Goal: Task Accomplishment & Management: Manage account settings

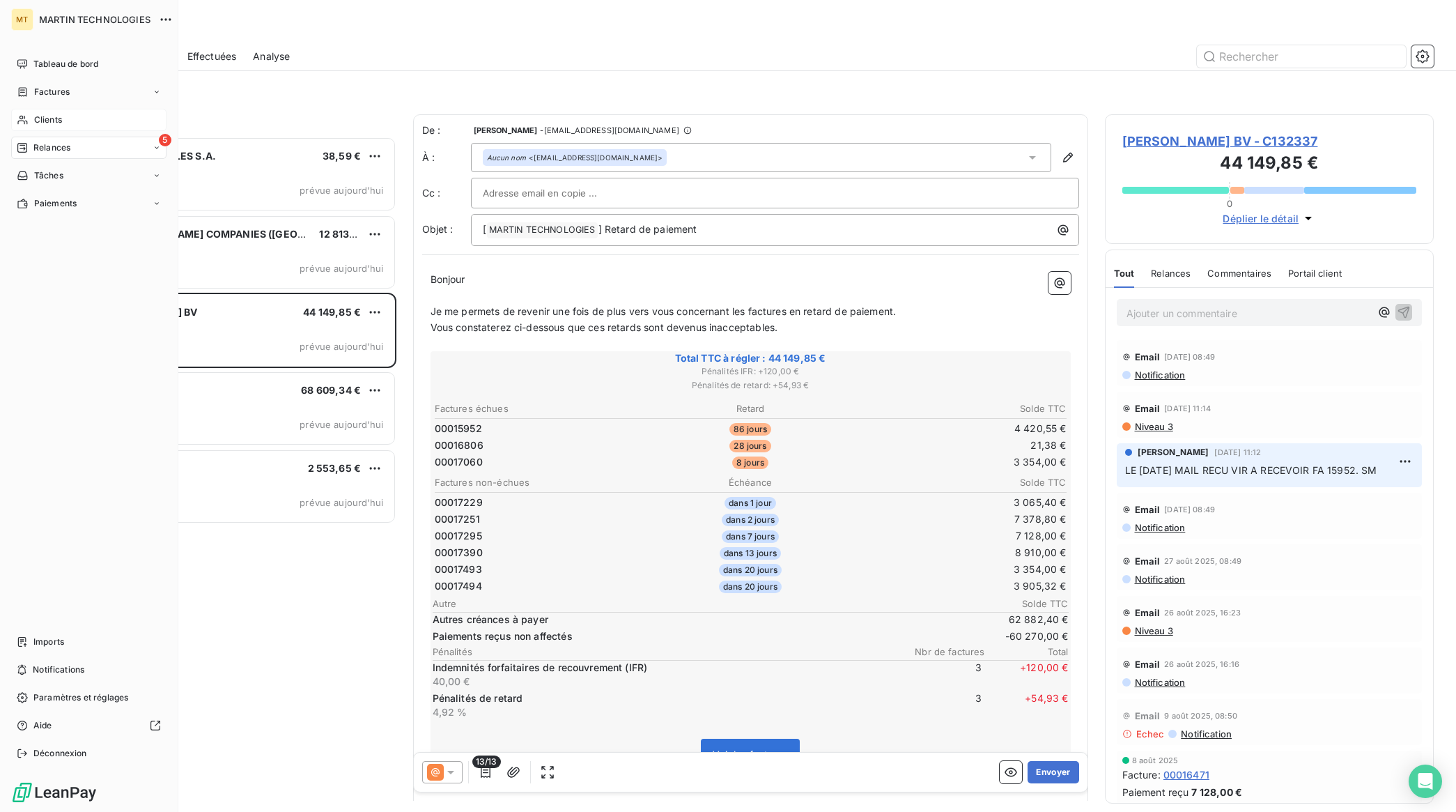
scroll to position [663, 315]
click at [36, 90] on span "Factures" at bounding box center [51, 92] width 36 height 13
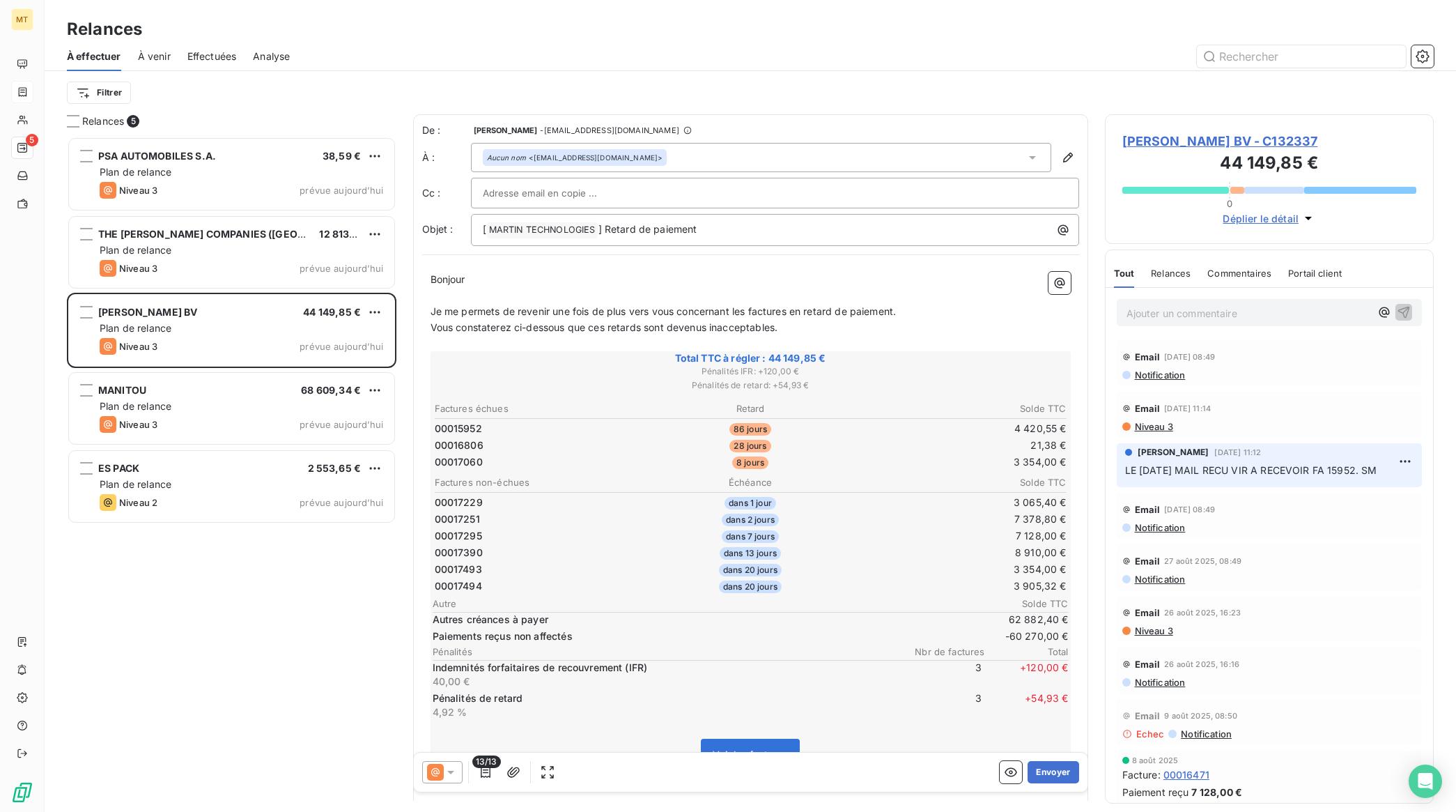
drag, startPoint x: 294, startPoint y: 615, endPoint x: 294, endPoint y: 604, distance: 11.0
click at [294, 615] on div "PSA AUTOMOBILES S.A. 38,59 € Plan de relance Niveau 3 prévue aujourd’hui THE [P…" at bounding box center [231, 474] width 330 height 675
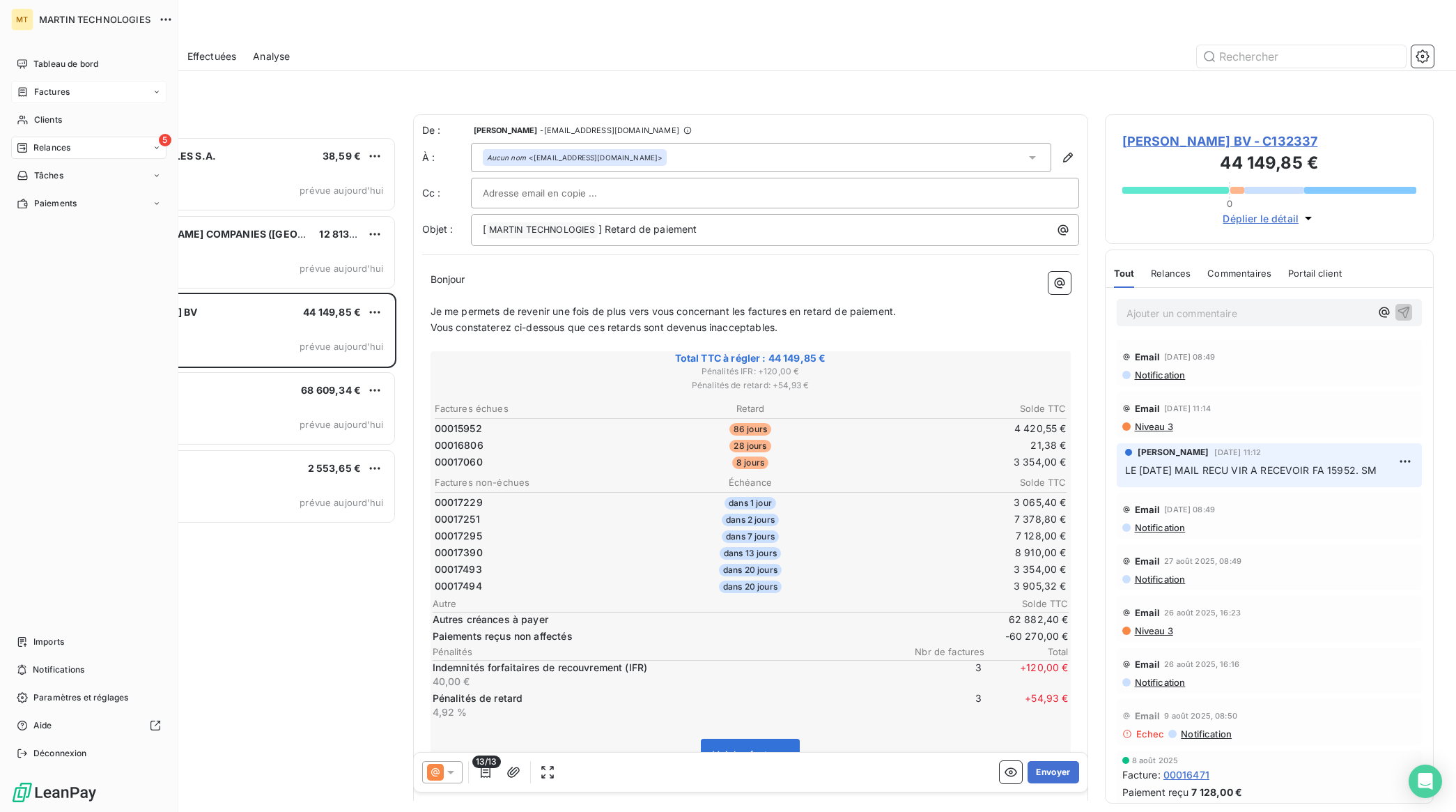
click at [38, 91] on span "Factures" at bounding box center [51, 92] width 36 height 13
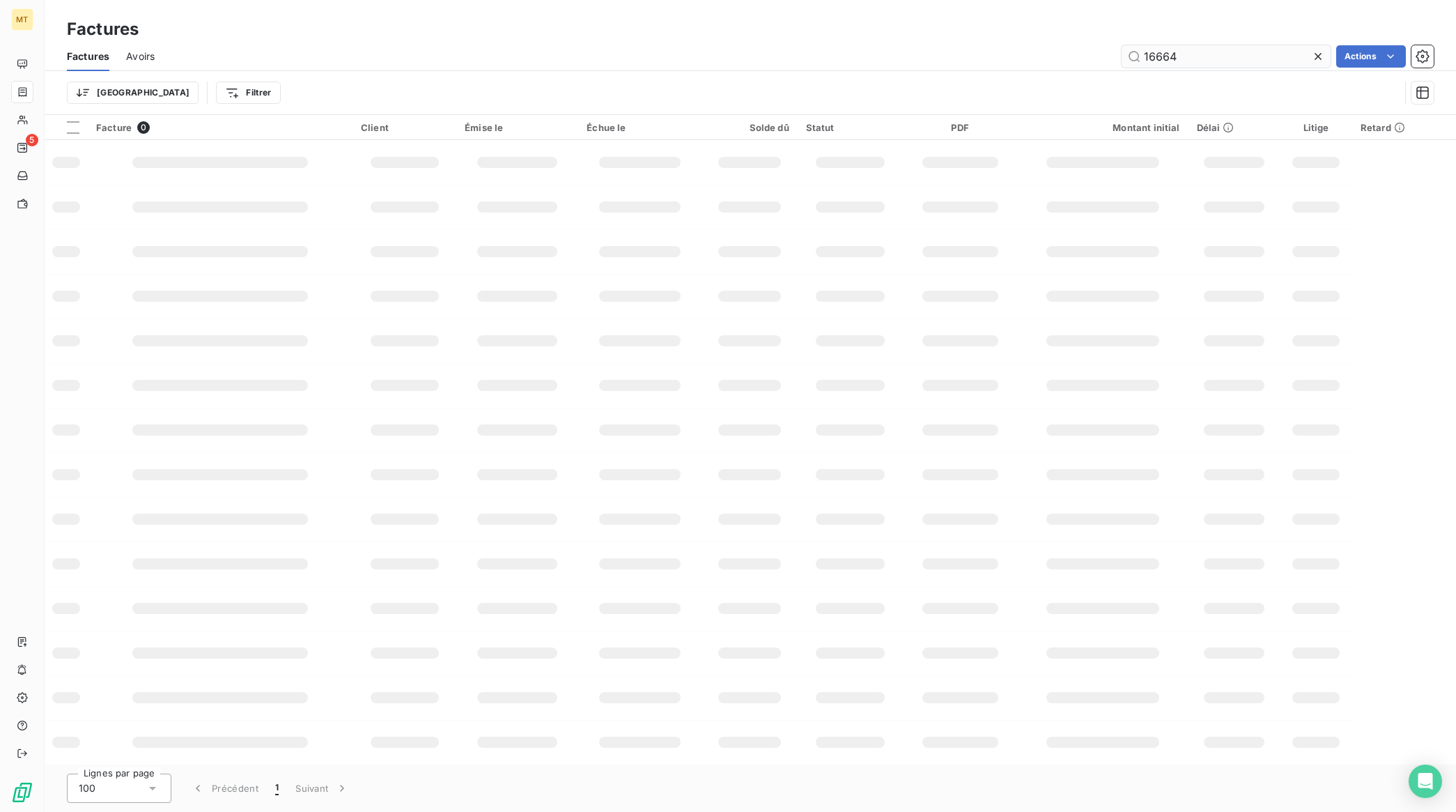
click at [1224, 52] on input "16664" at bounding box center [1226, 56] width 209 height 22
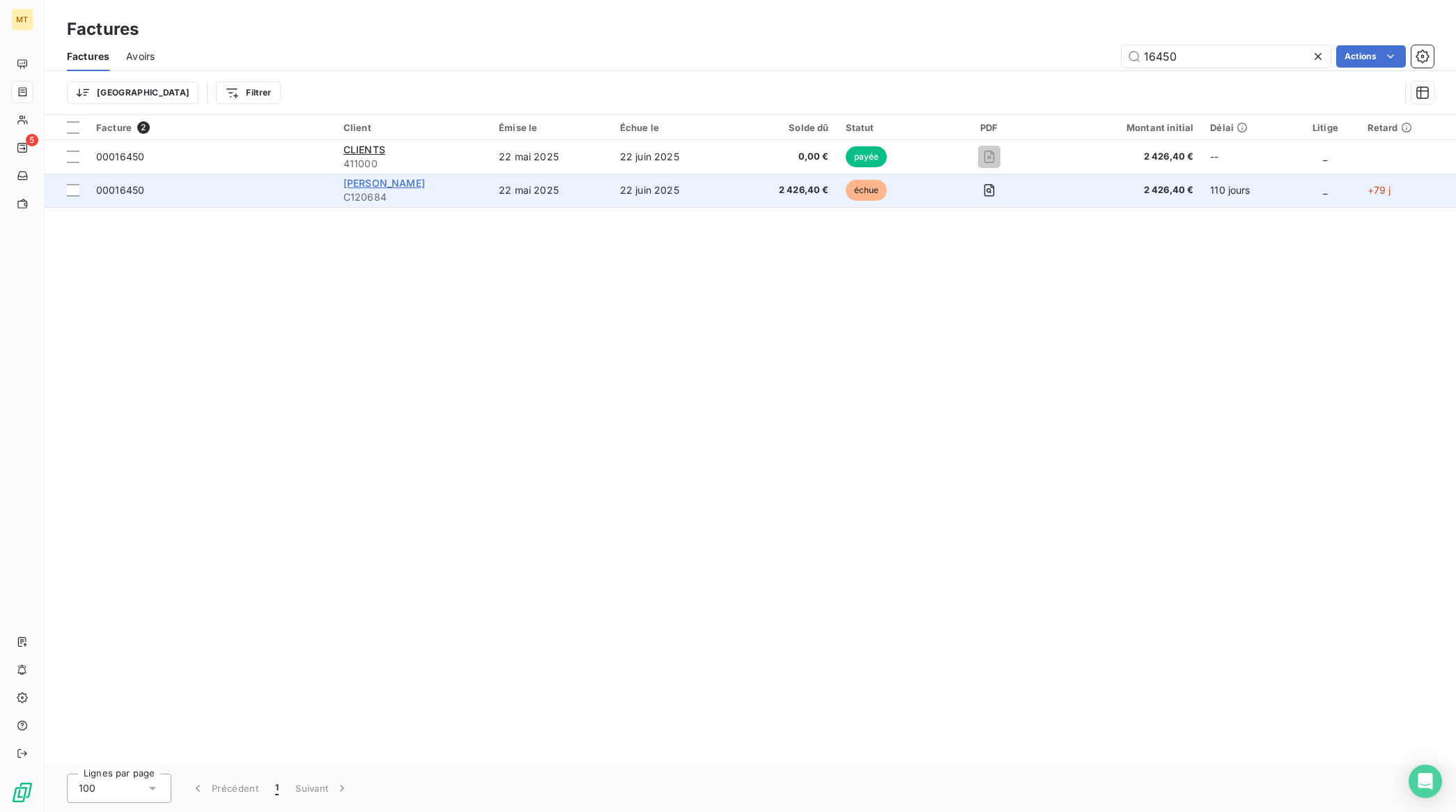
type input "16450"
click at [384, 183] on span "[PERSON_NAME]" at bounding box center [384, 182] width 82 height 12
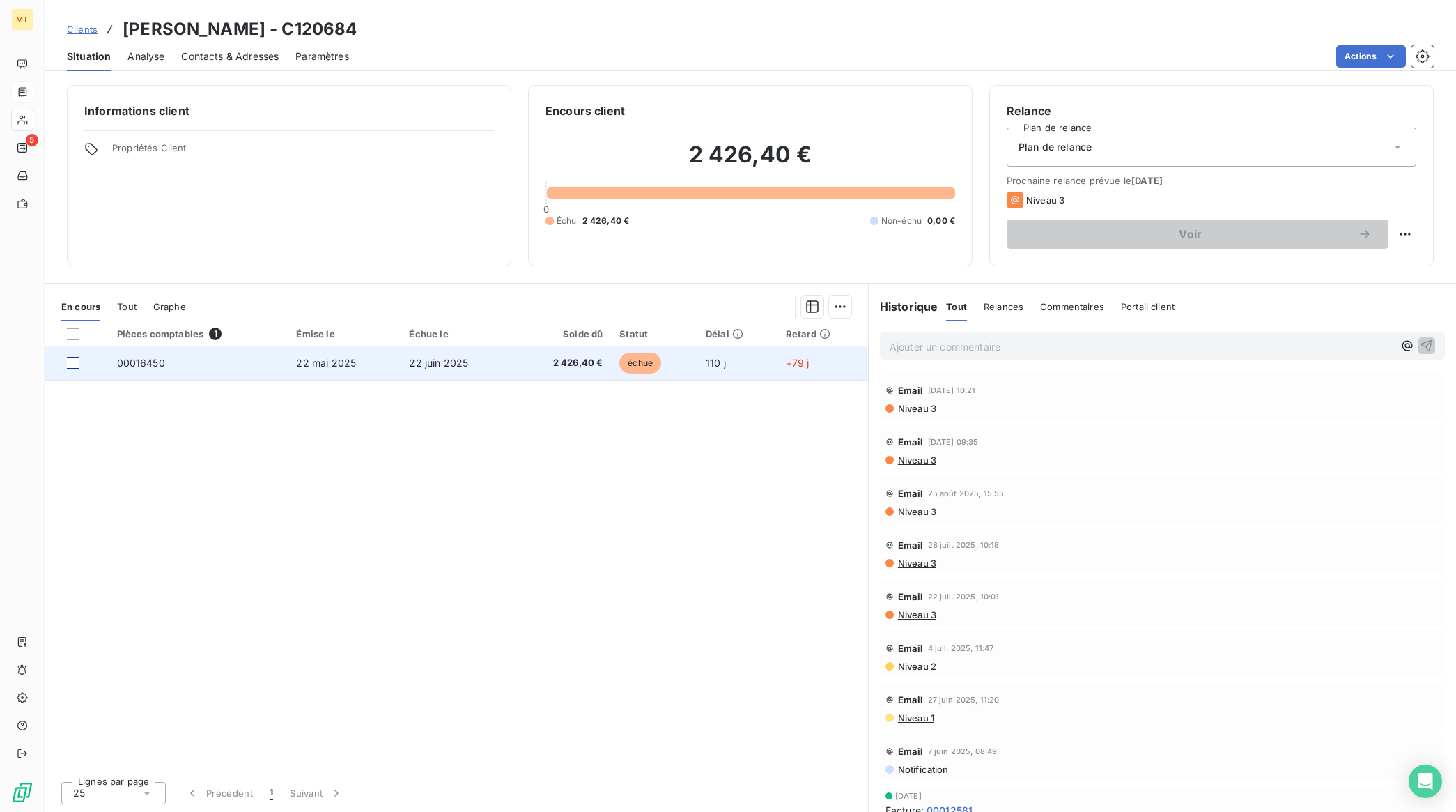
click at [71, 364] on div at bounding box center [73, 363] width 13 height 13
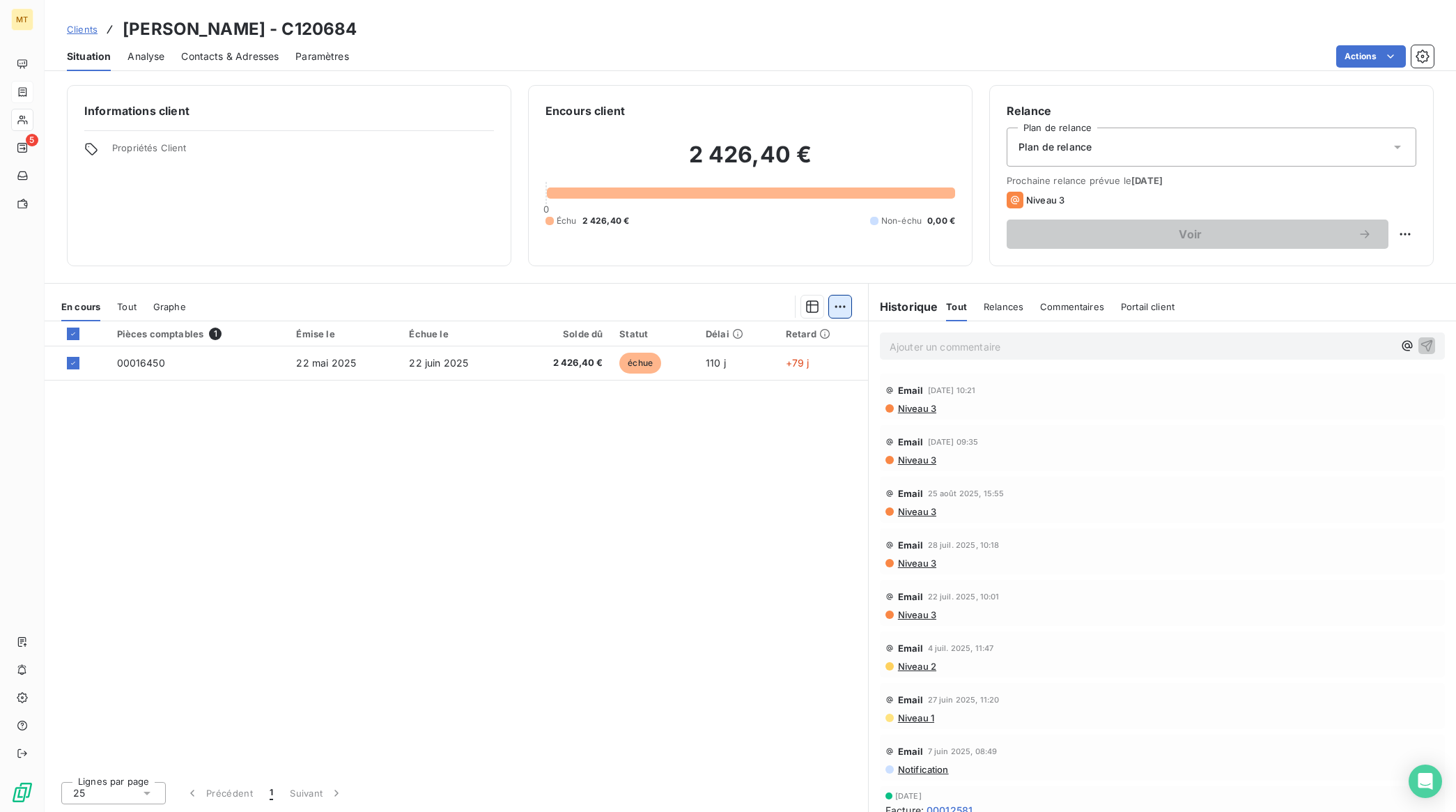
click at [843, 308] on html "MT 5 Clients [PERSON_NAME] G - C120684 Situation Analyse Contacts & Adresses Pa…" at bounding box center [728, 406] width 1456 height 812
click at [730, 360] on div "Ajouter une promesse de paiement (1 facture)" at bounding box center [722, 362] width 246 height 22
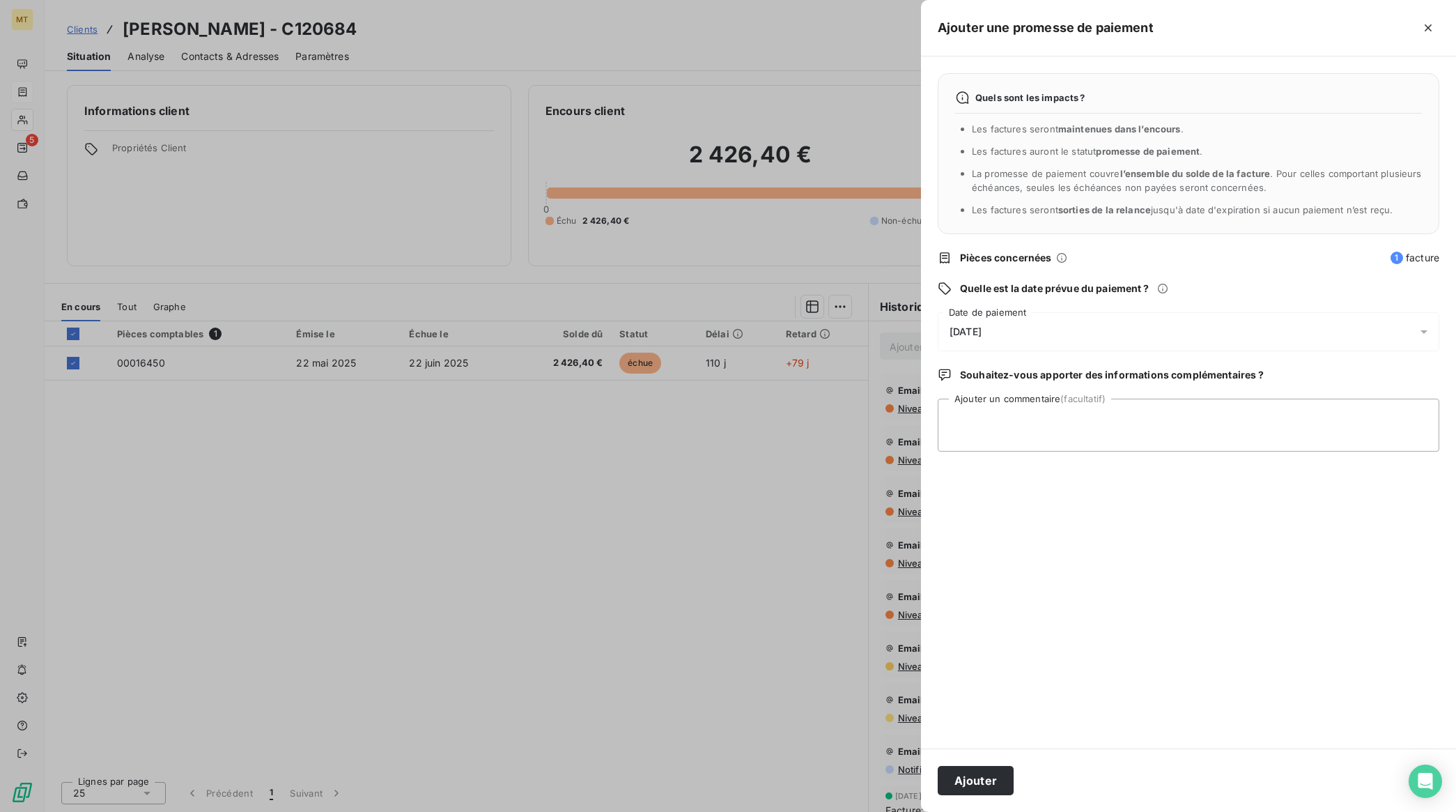
click at [1020, 333] on div "[DATE]" at bounding box center [1188, 331] width 501 height 39
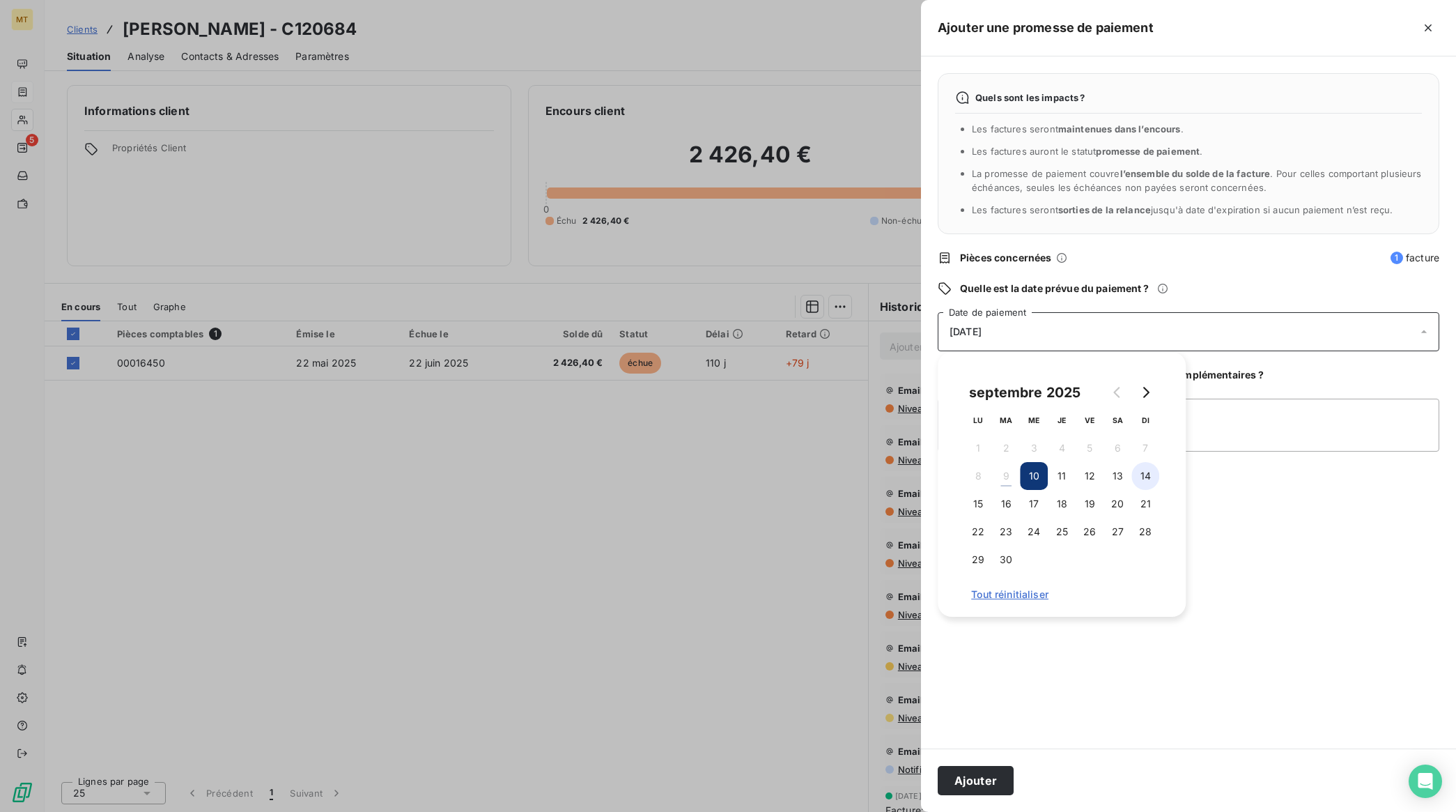
click at [1150, 478] on button "14" at bounding box center [1145, 475] width 28 height 28
click at [966, 781] on button "Ajouter" at bounding box center [976, 780] width 76 height 29
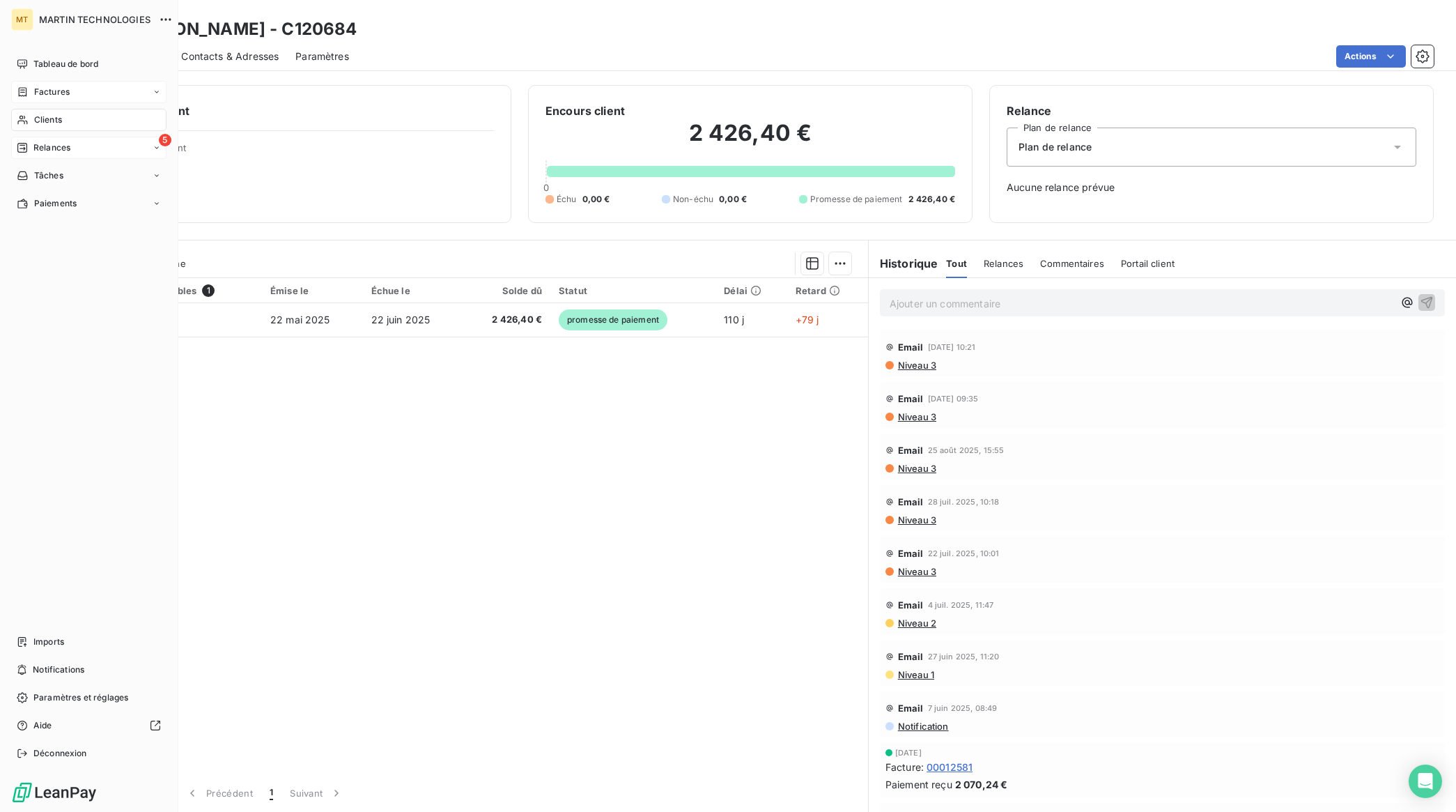
click at [37, 151] on span "Relances" at bounding box center [51, 148] width 37 height 13
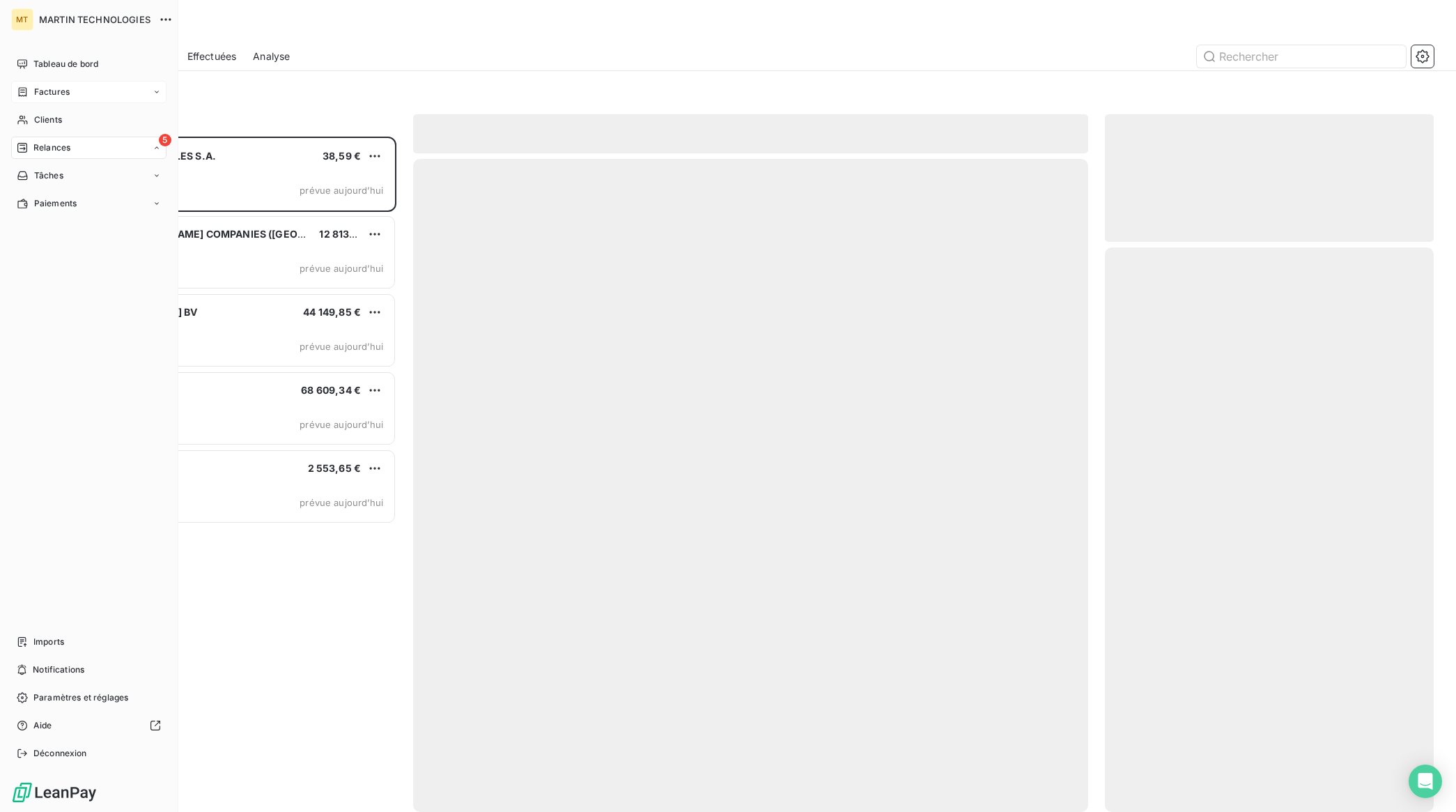
scroll to position [663, 315]
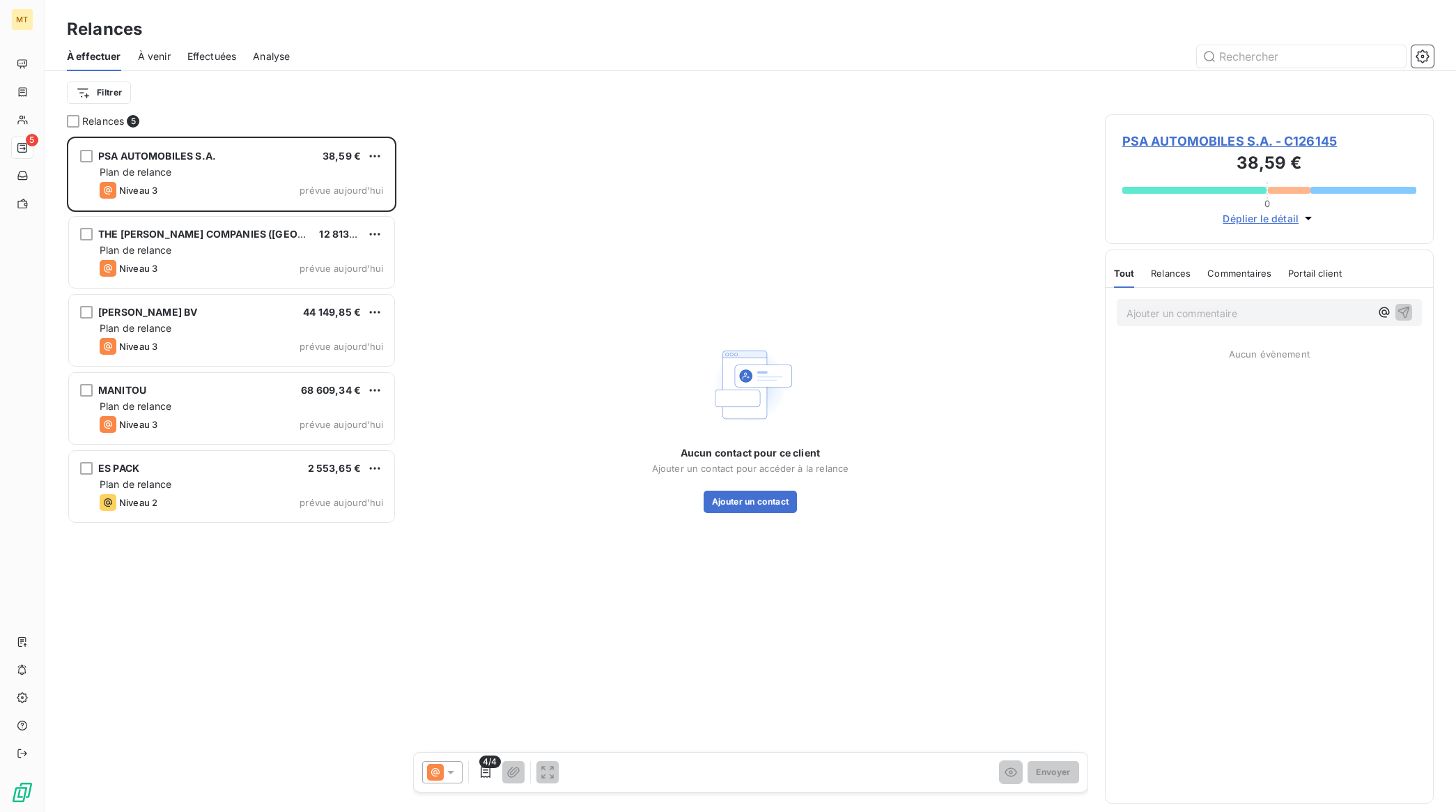
scroll to position [663, 315]
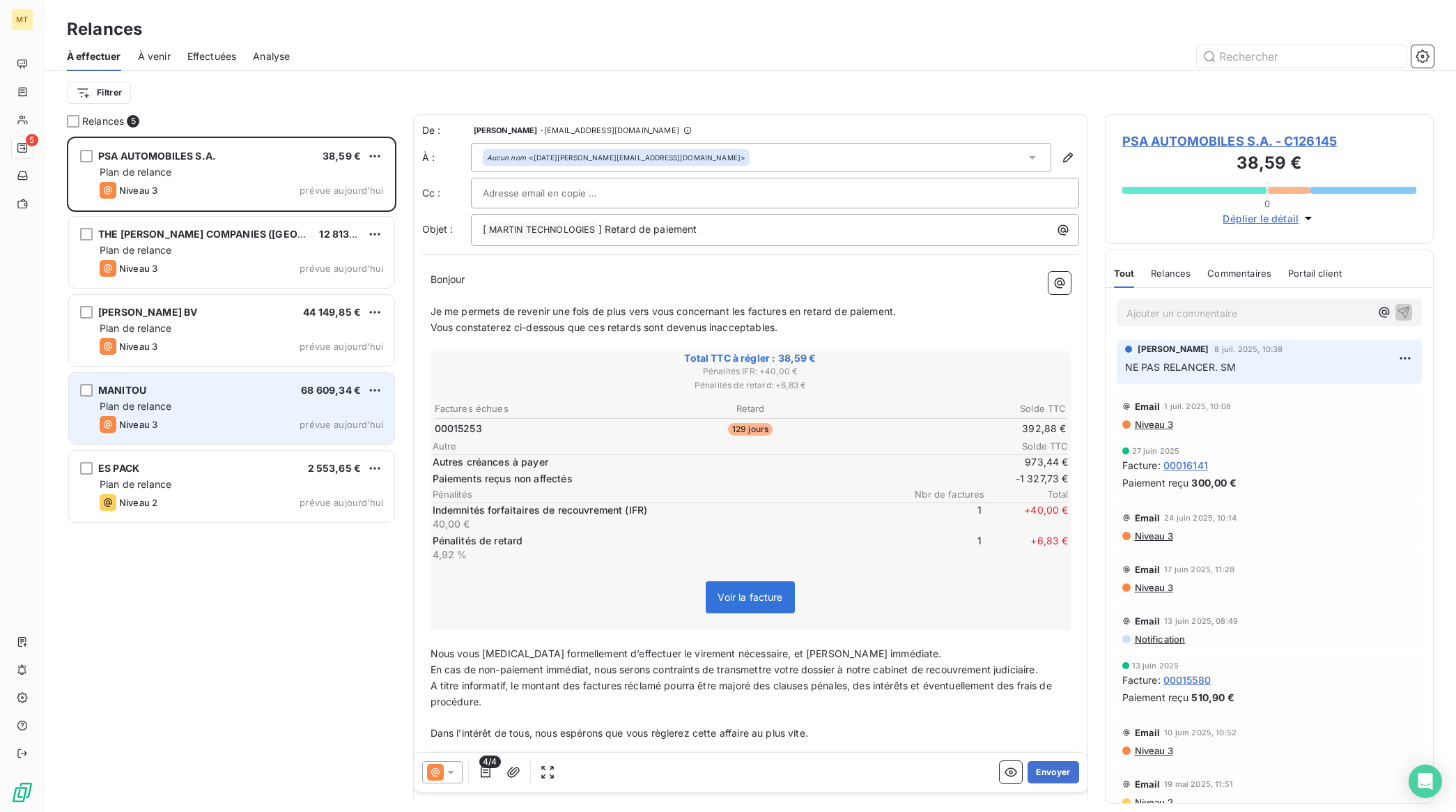
click at [222, 399] on div "Plan de relance" at bounding box center [242, 406] width 284 height 14
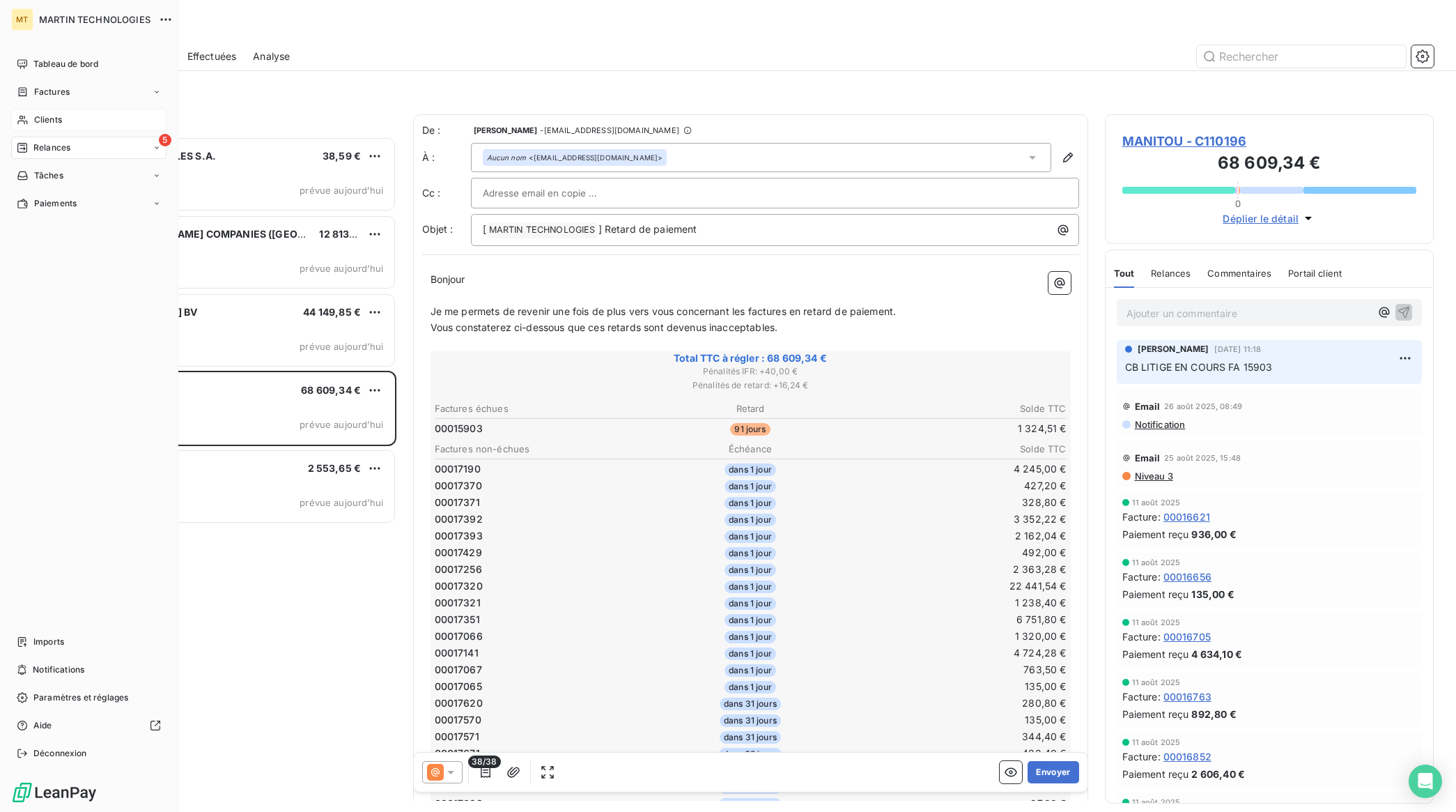
click at [63, 112] on div "Clients" at bounding box center [89, 120] width 155 height 22
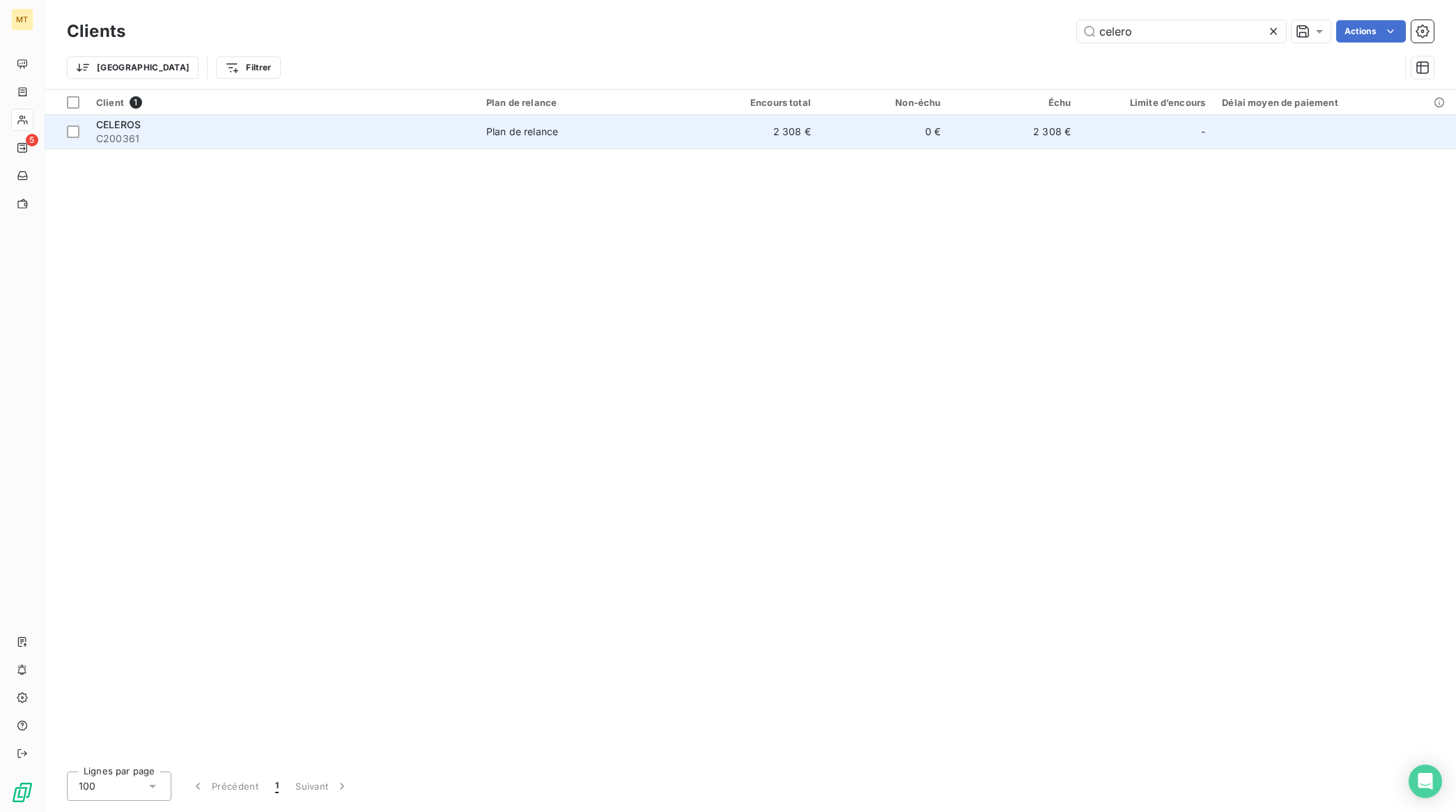
type input "celero"
click at [112, 125] on span "CELEROS" at bounding box center [118, 124] width 44 height 12
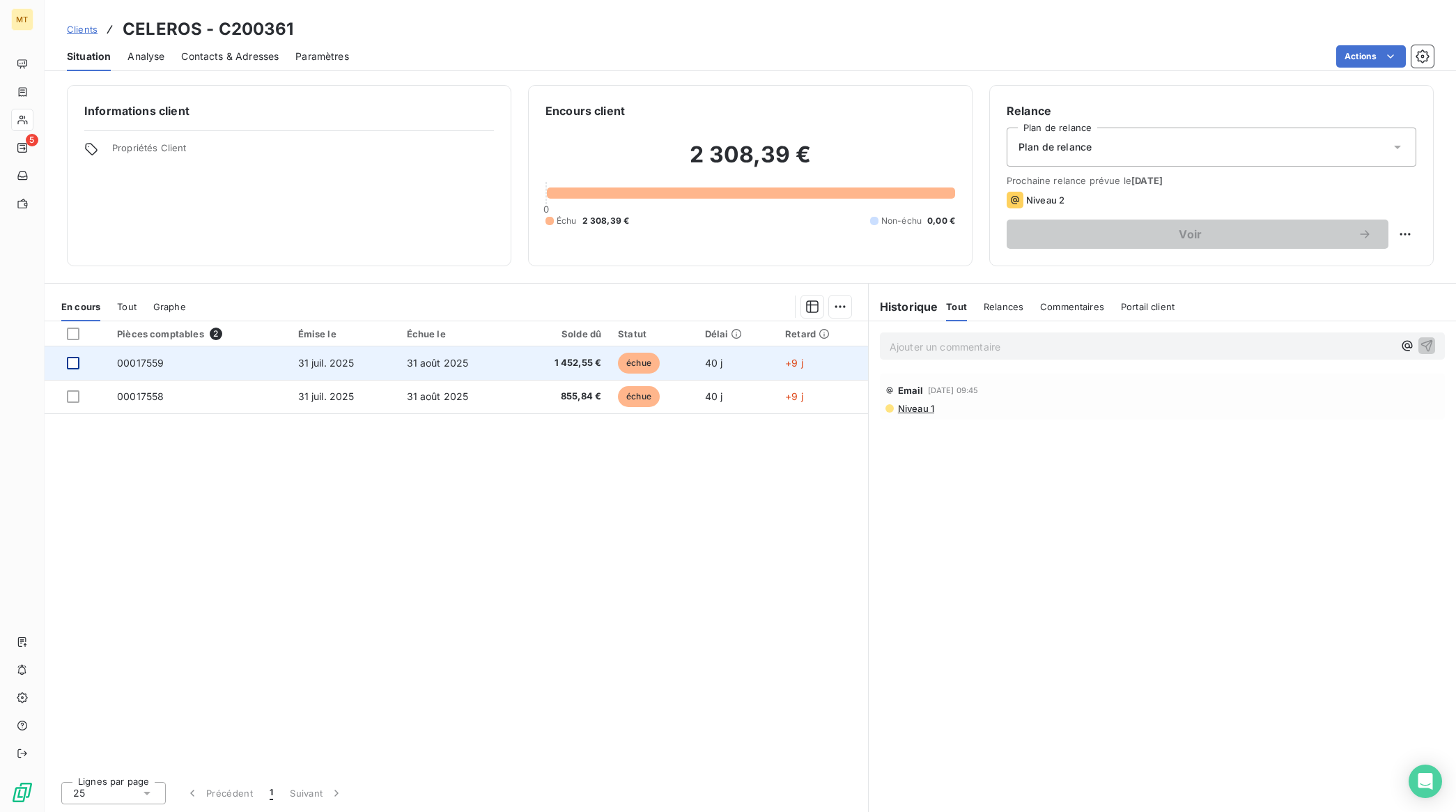
click at [68, 368] on div at bounding box center [73, 363] width 13 height 13
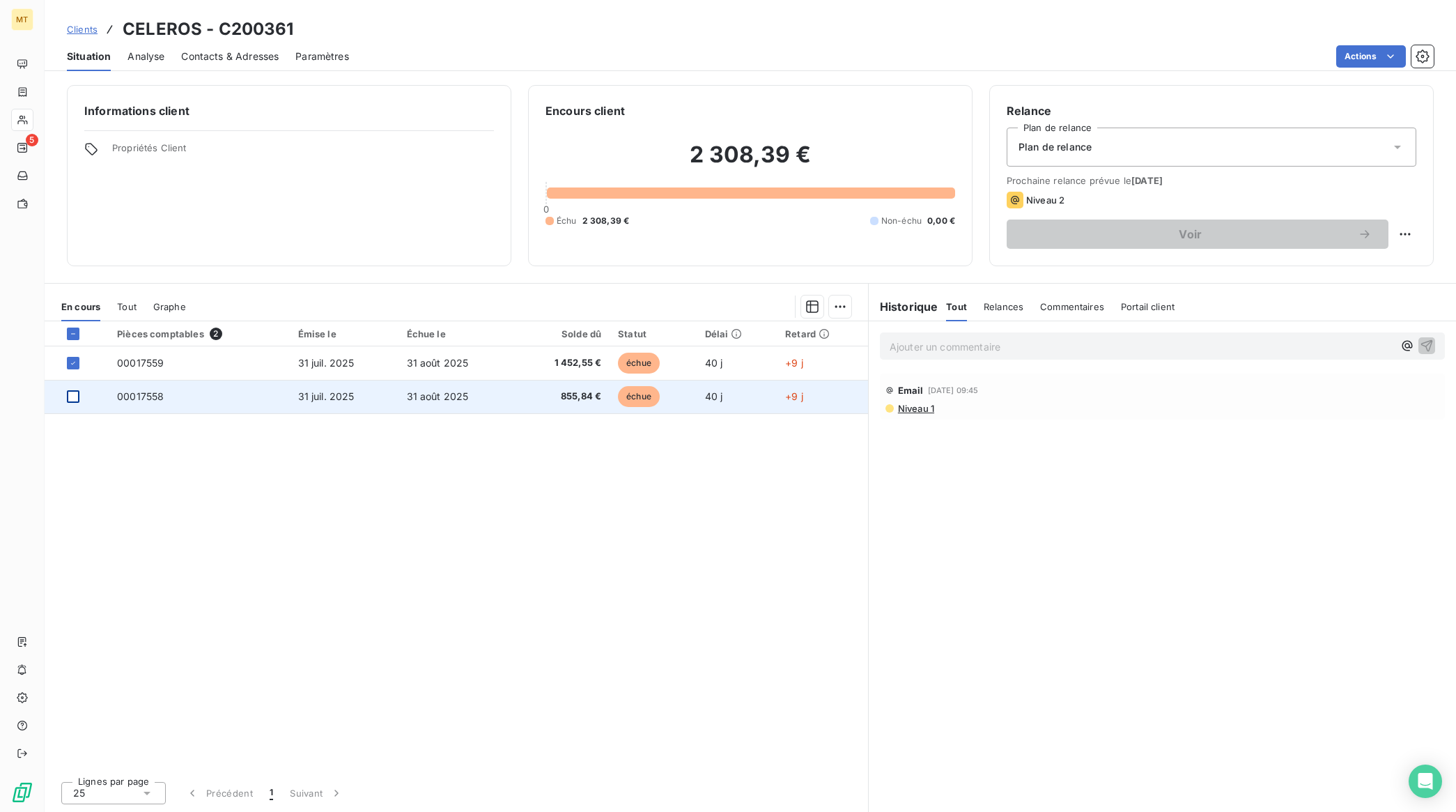
click at [67, 396] on div at bounding box center [73, 397] width 13 height 13
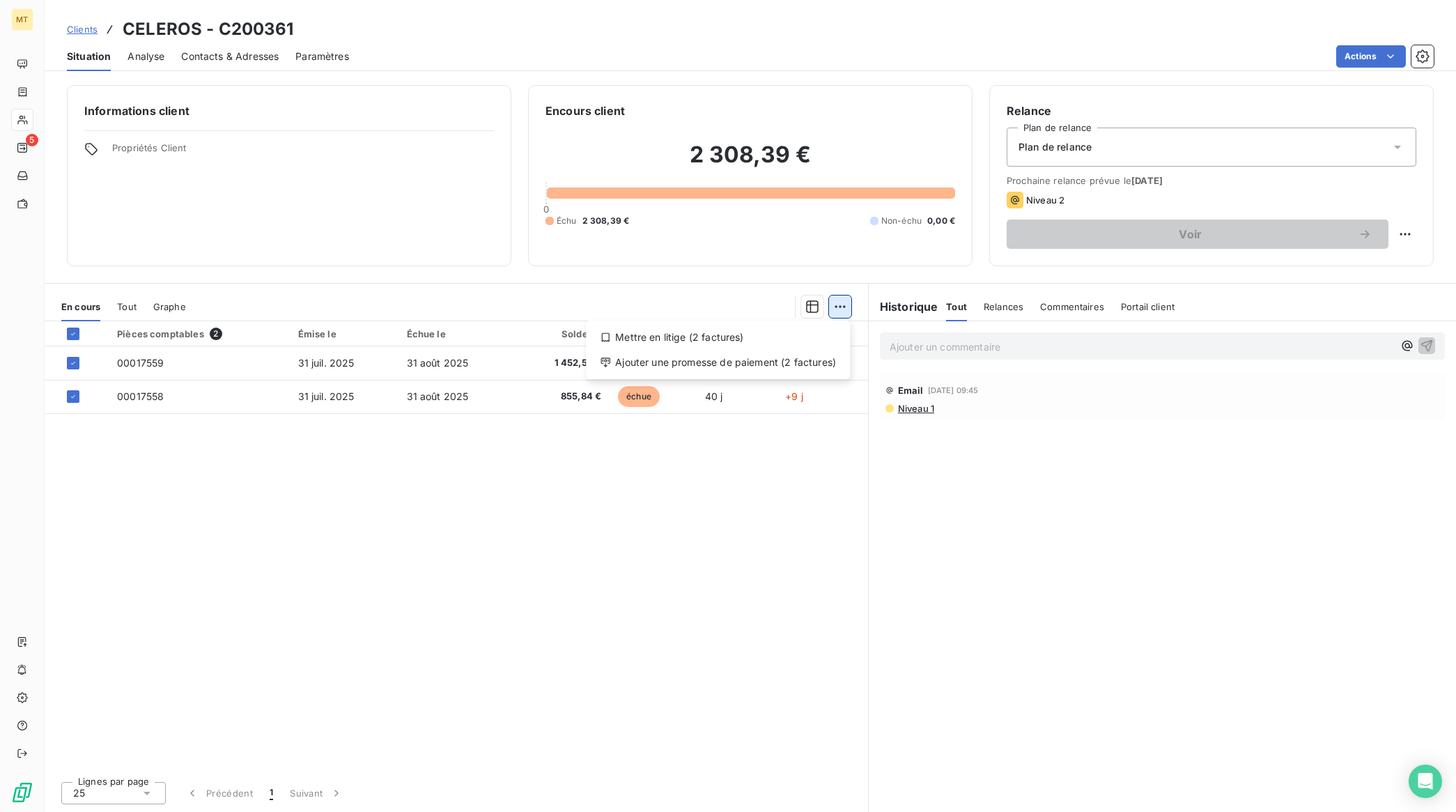
click at [840, 305] on html "MT 5 Clients CELEROS - C200361 Situation Analyse Contacts & Adresses Paramètres…" at bounding box center [728, 406] width 1456 height 812
click at [721, 370] on div "Ajouter une promesse de paiement (2 factures)" at bounding box center [718, 362] width 253 height 22
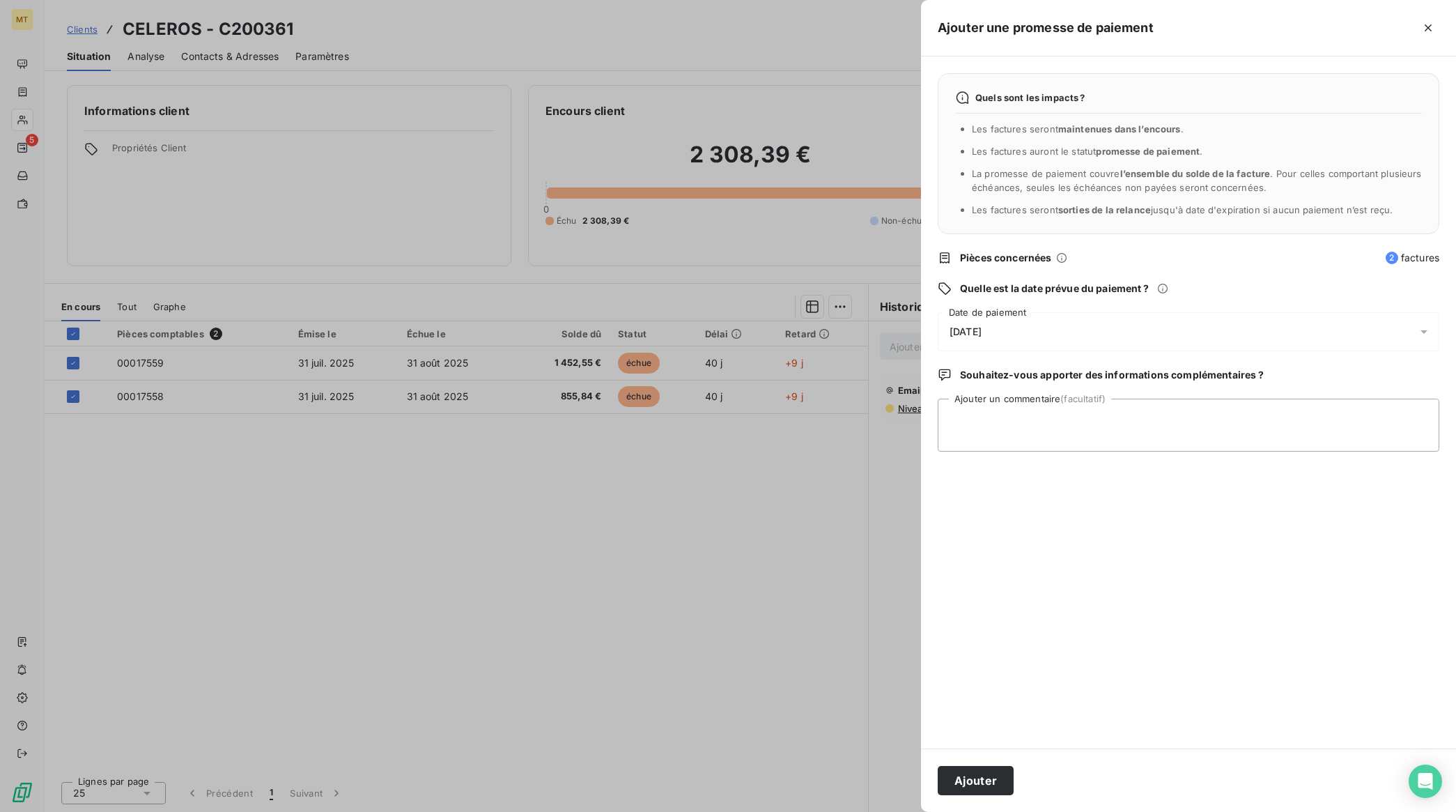
click at [1007, 325] on div "[DATE]" at bounding box center [1188, 331] width 501 height 39
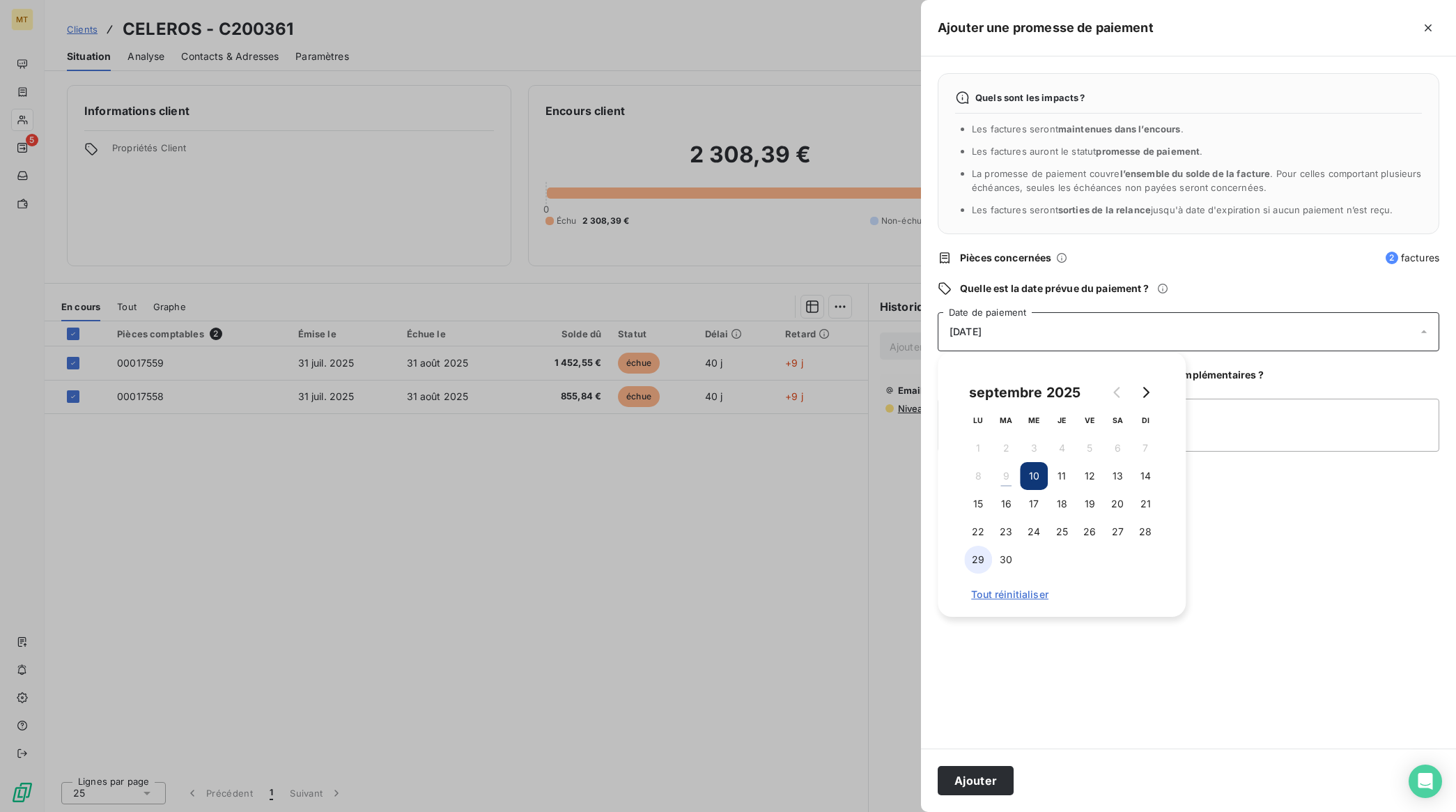
click at [980, 565] on button "29" at bounding box center [978, 559] width 28 height 28
click at [986, 781] on button "Ajouter" at bounding box center [976, 780] width 76 height 29
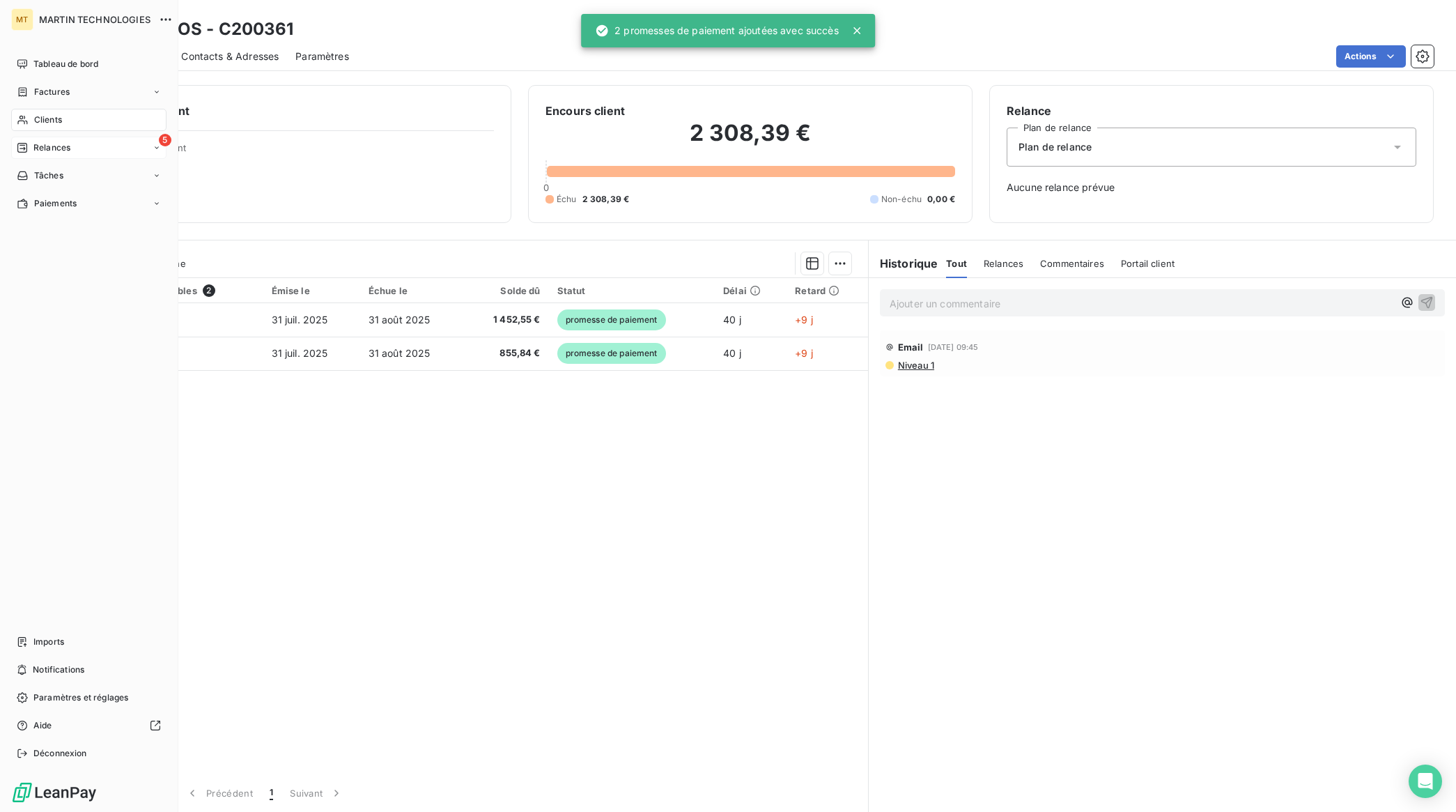
click at [63, 147] on span "Relances" at bounding box center [51, 148] width 37 height 13
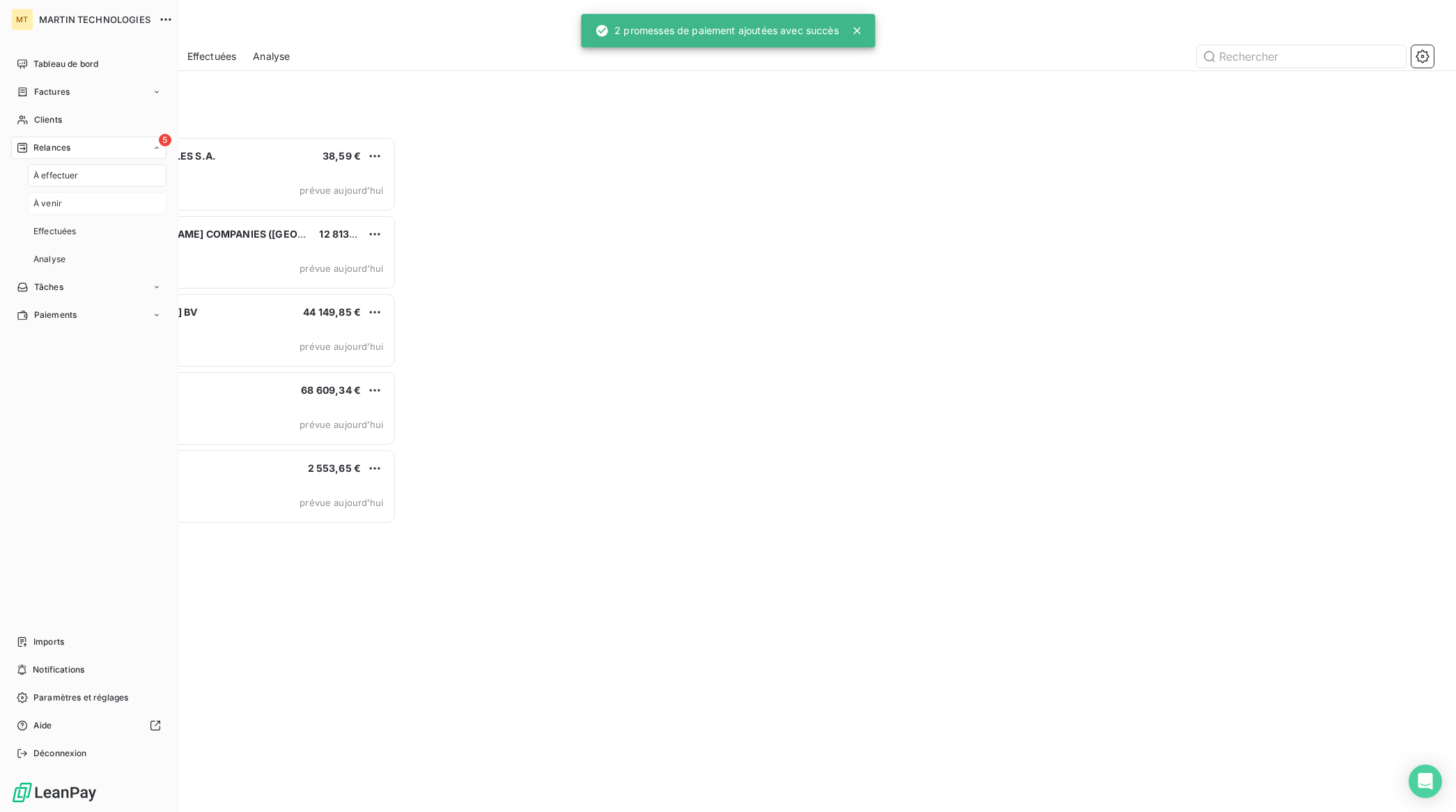
scroll to position [663, 315]
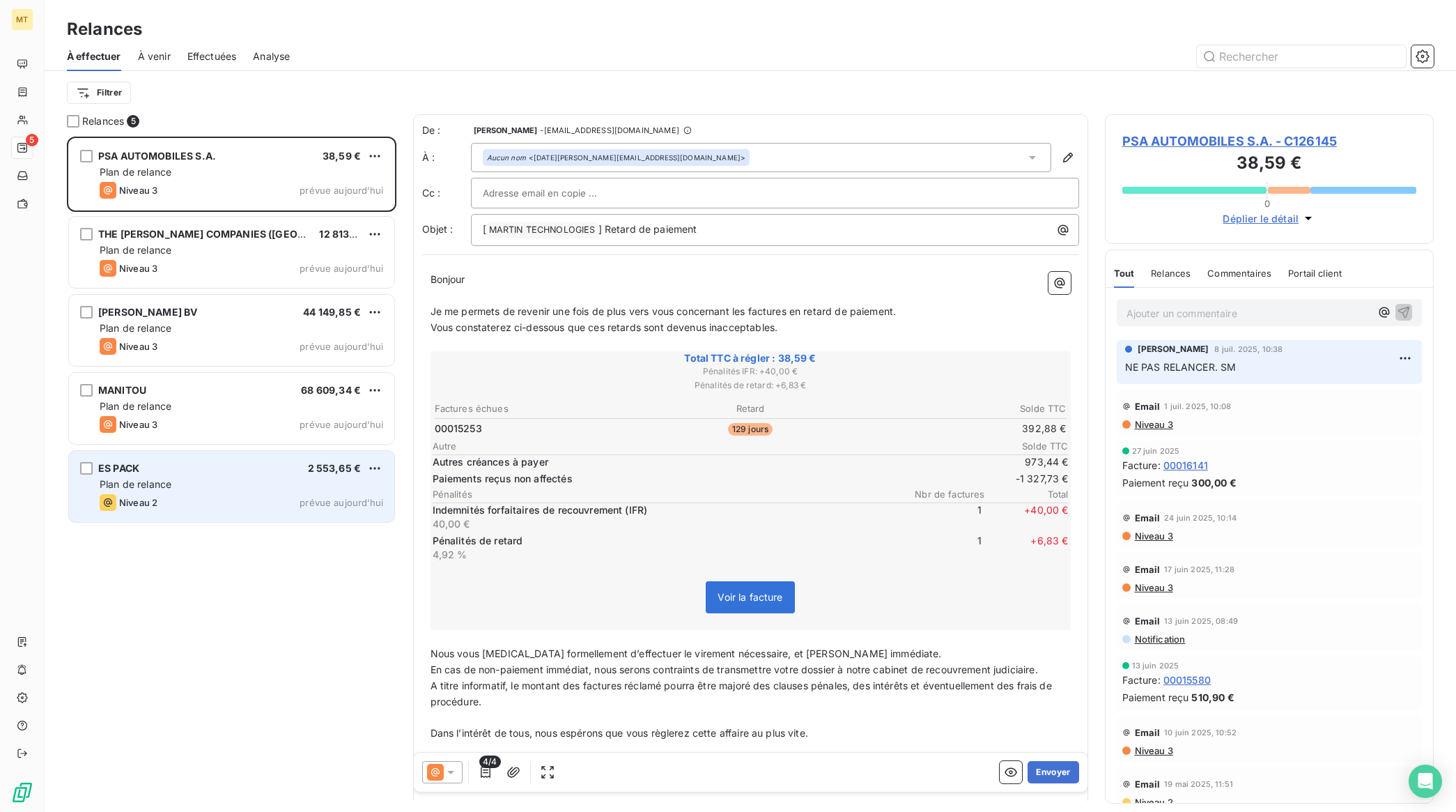
click at [203, 481] on div "Plan de relance" at bounding box center [242, 485] width 284 height 14
